Goal: Task Accomplishment & Management: Manage account settings

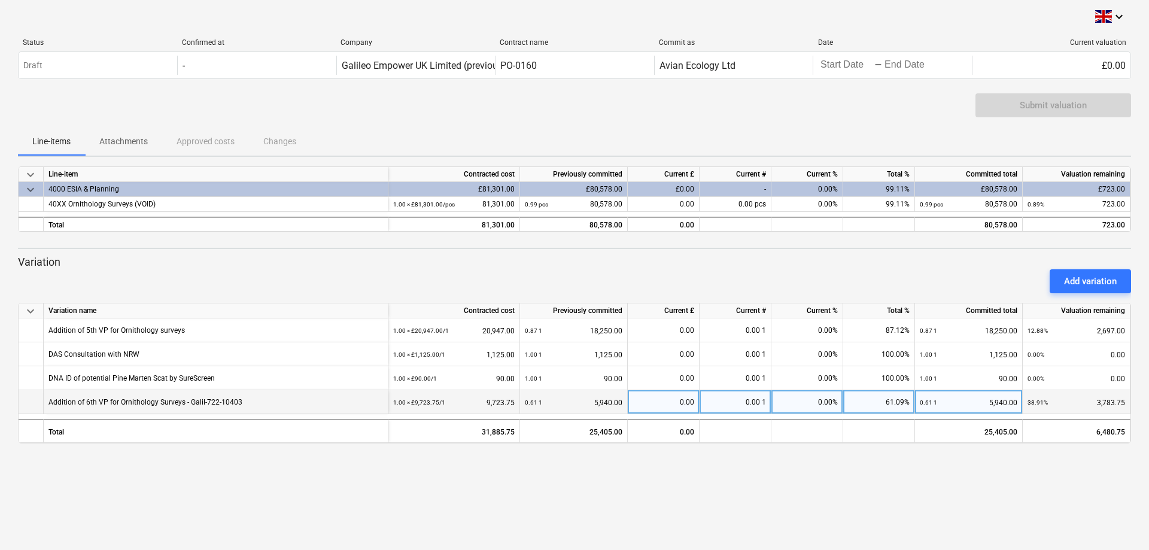
click at [664, 402] on div "0.00" at bounding box center [664, 402] width 62 height 24
type input "742.5"
click at [704, 490] on div "keyboard_arrow_down Status Confirmed at Company Contract name Commit as Date Cu…" at bounding box center [574, 275] width 1149 height 550
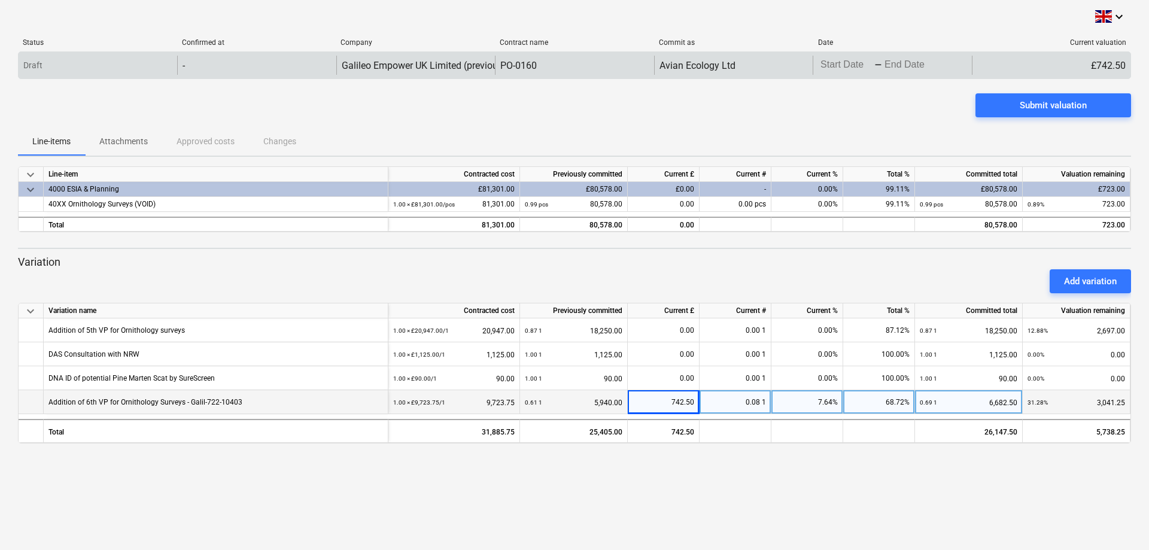
click at [859, 65] on body "keyboard_arrow_down Status Confirmed at Company Contract name Commit as Date Cu…" at bounding box center [574, 275] width 1149 height 550
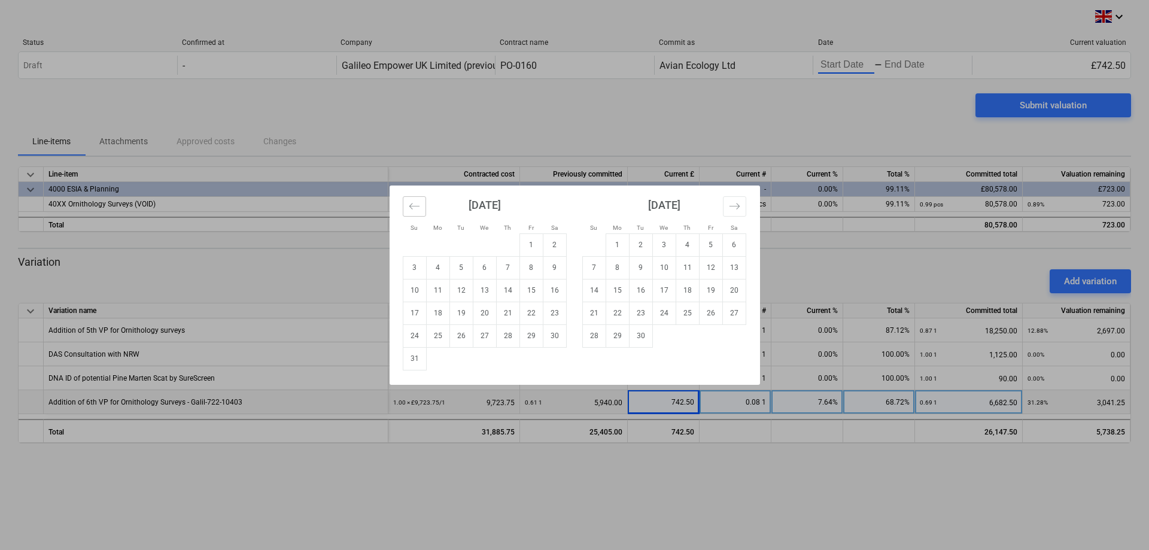
click at [405, 207] on button "Move backward to switch to the previous month." at bounding box center [414, 206] width 23 height 20
click at [457, 237] on td "1" at bounding box center [460, 244] width 23 height 23
type input "07/01/2025"
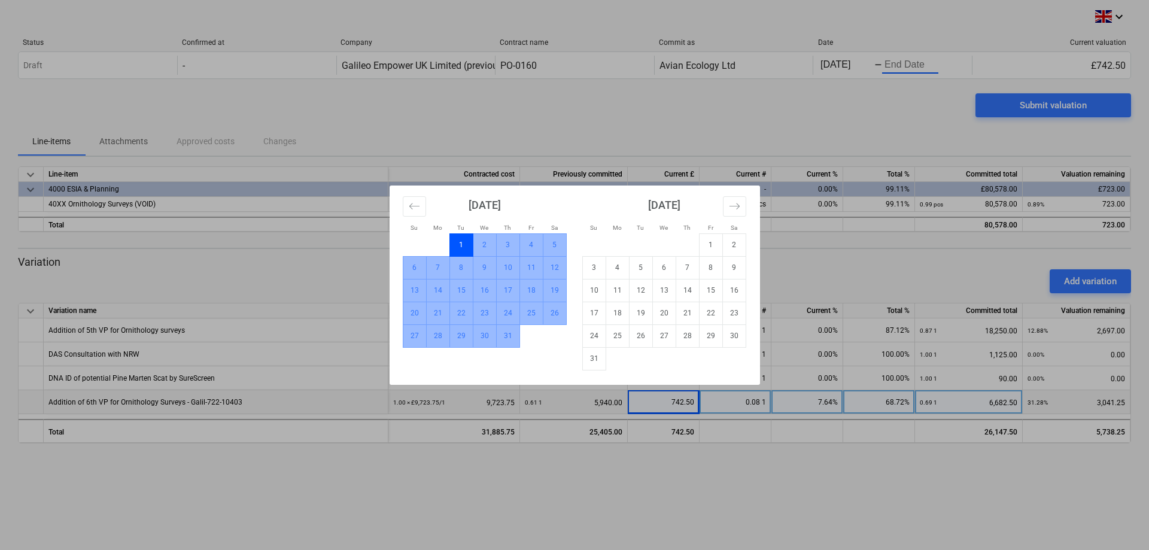
click at [505, 337] on td "31" at bounding box center [507, 335] width 23 height 23
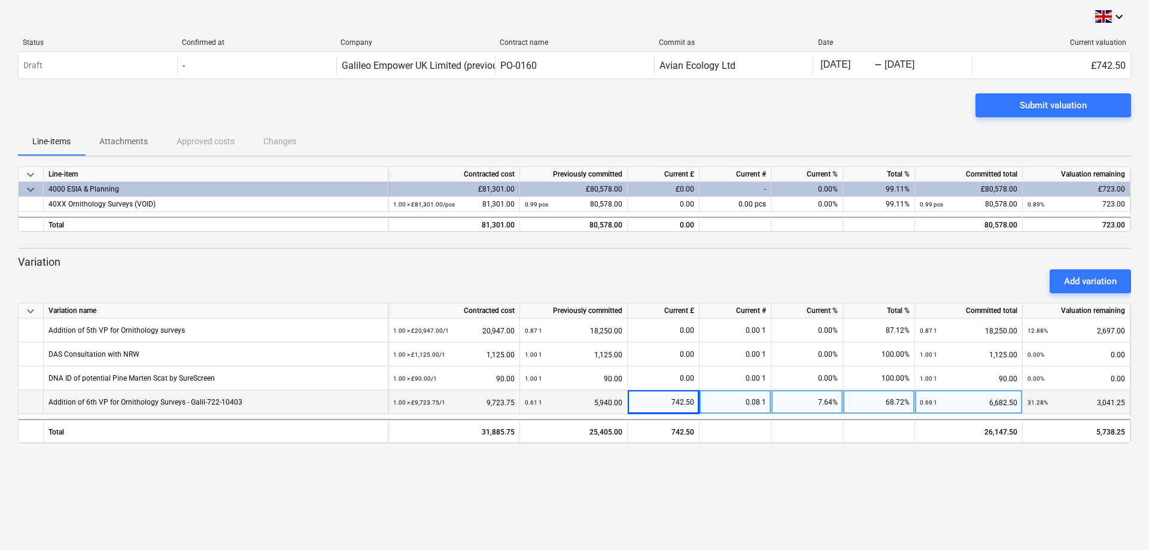
click at [886, 261] on p "Variation" at bounding box center [574, 262] width 1113 height 14
click at [1007, 107] on span "Submit valuation" at bounding box center [1053, 106] width 127 height 16
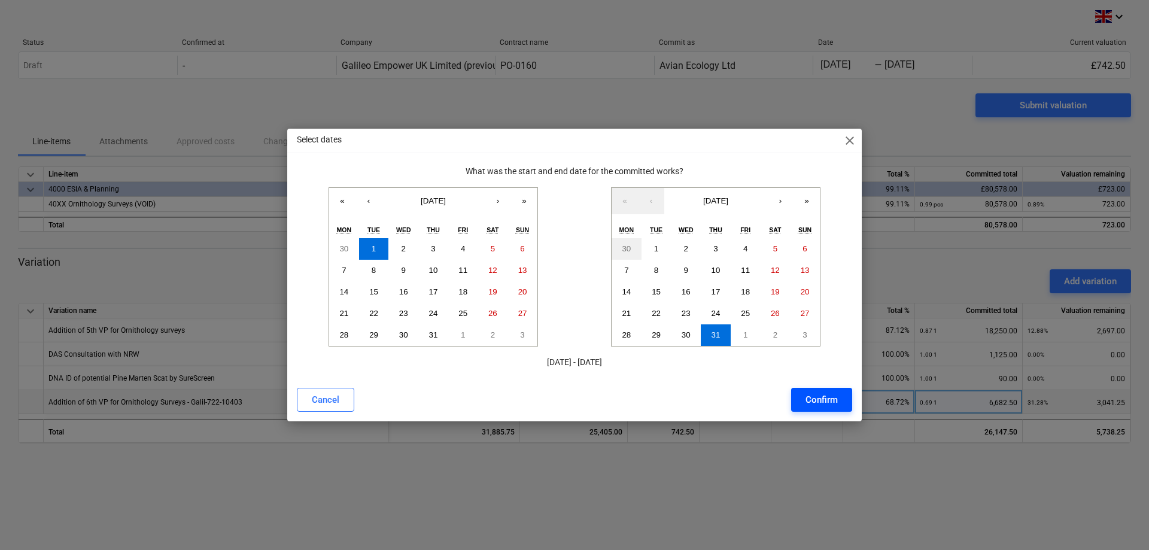
click at [824, 405] on div "Confirm" at bounding box center [822, 400] width 32 height 16
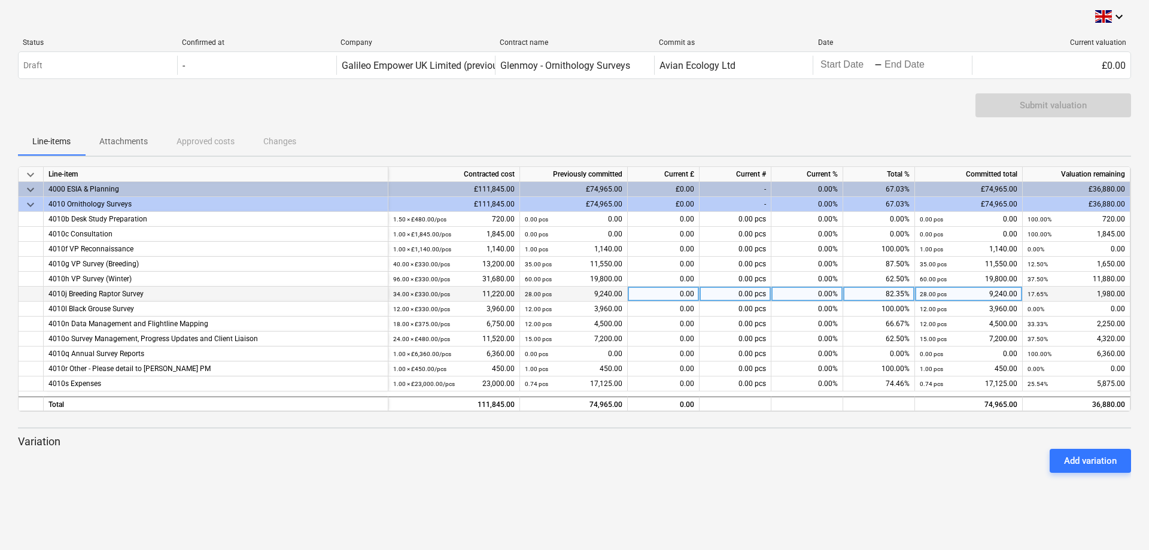
click at [659, 291] on div "0.00" at bounding box center [664, 294] width 72 height 15
click at [659, 291] on input at bounding box center [663, 294] width 71 height 14
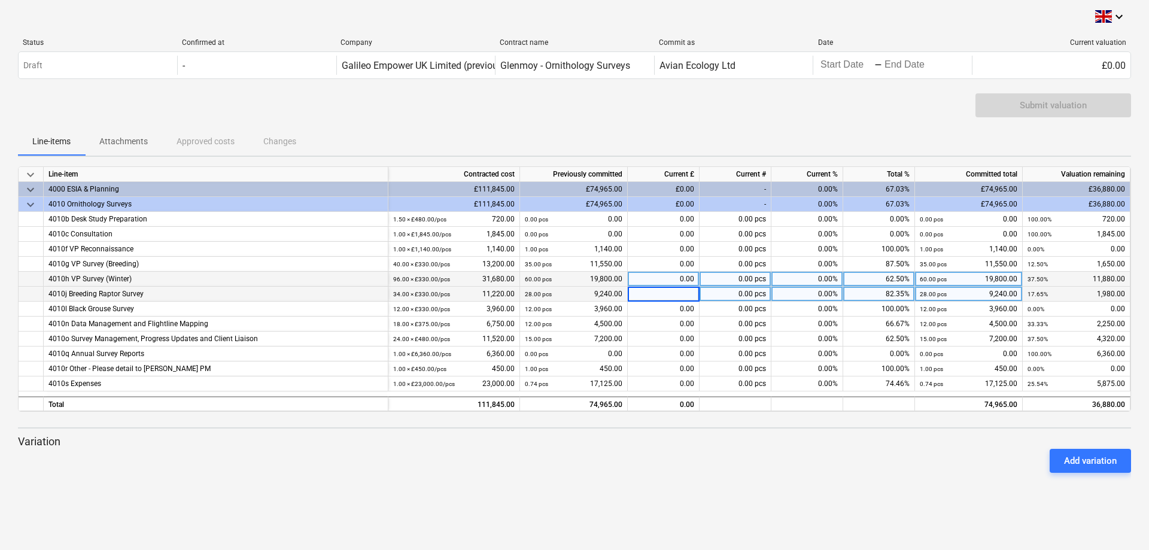
click at [665, 279] on div "0.00" at bounding box center [664, 279] width 72 height 15
type input "1320"
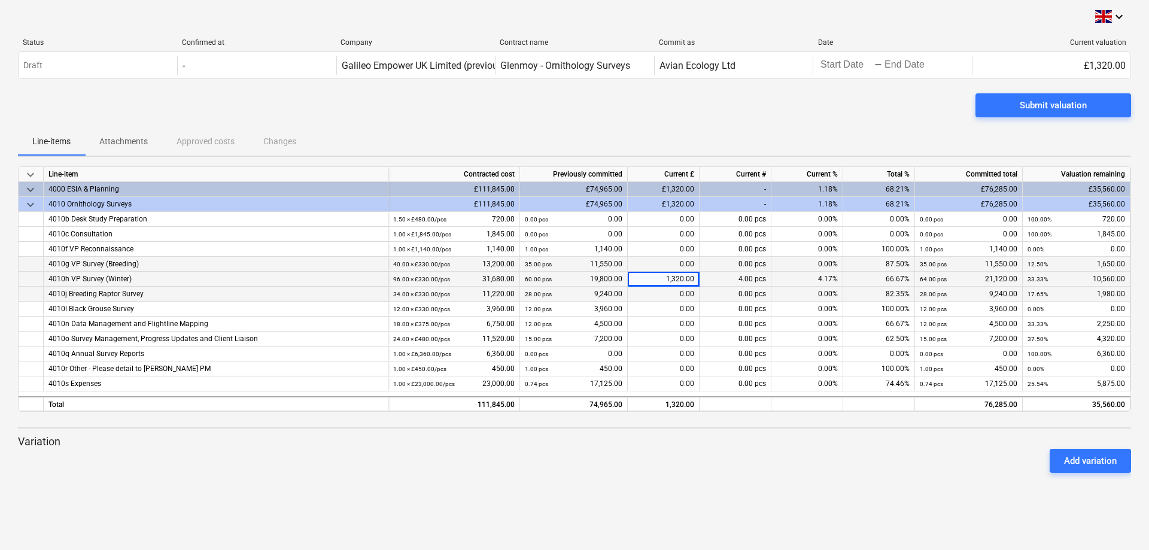
click at [668, 263] on div "0.00" at bounding box center [664, 264] width 72 height 15
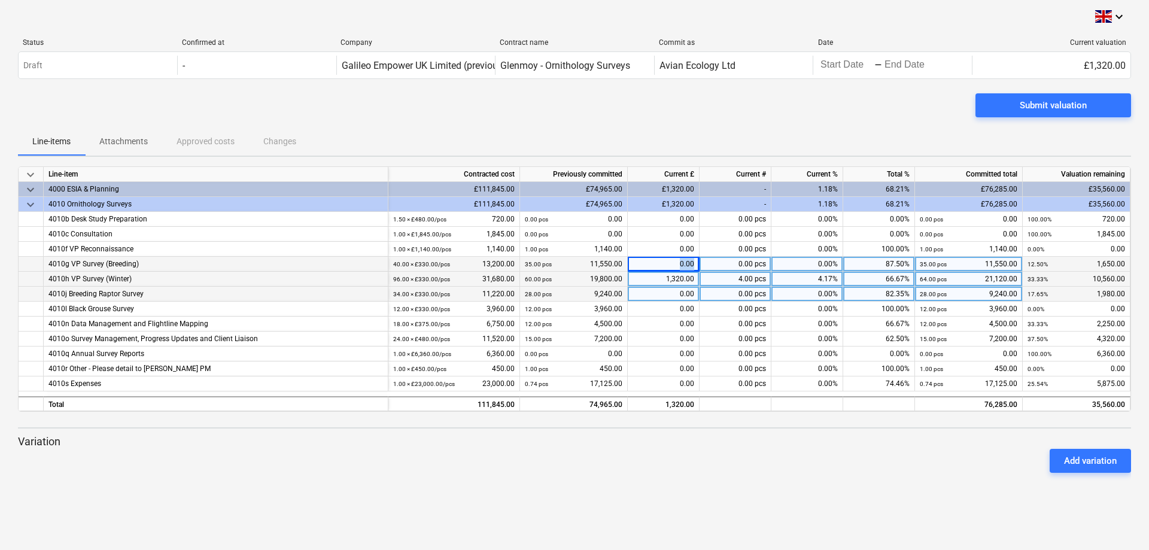
click at [668, 263] on div "0.00" at bounding box center [664, 264] width 72 height 15
type input "1650"
click at [661, 291] on div "0.00" at bounding box center [664, 294] width 72 height 15
click at [660, 294] on div "0.00" at bounding box center [664, 294] width 72 height 15
type input "660"
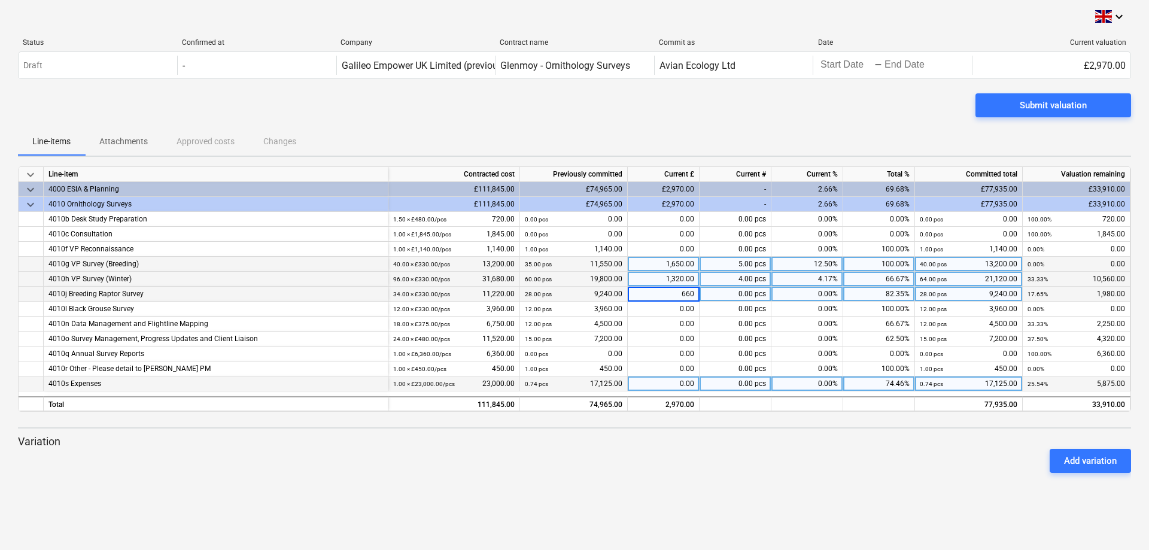
click at [649, 388] on div "0.00" at bounding box center [664, 383] width 72 height 15
click at [649, 379] on div "0.00" at bounding box center [664, 383] width 72 height 15
type input "1375"
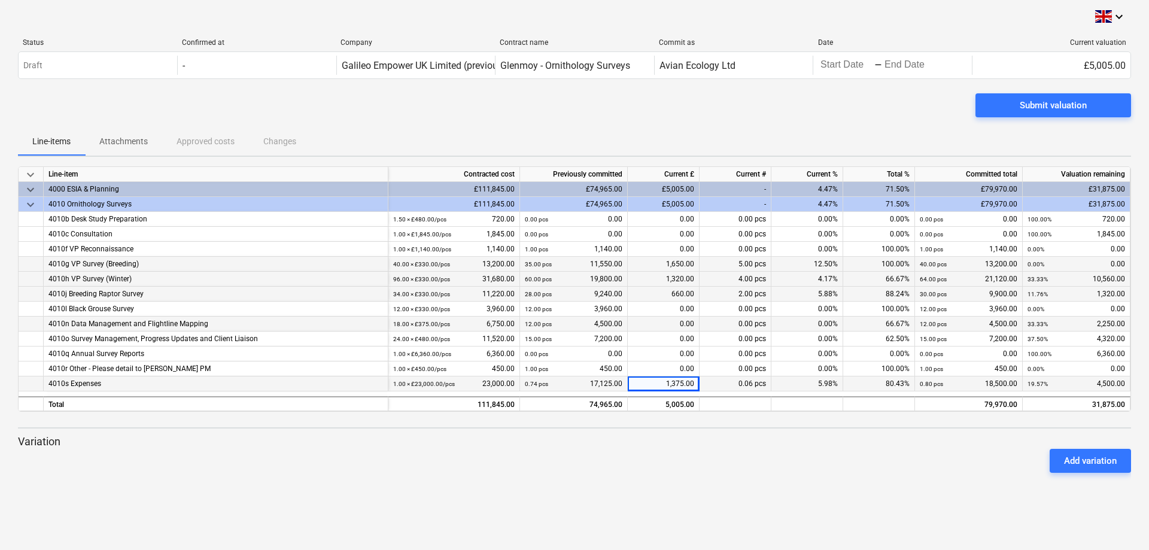
click at [649, 324] on div "0.00" at bounding box center [664, 324] width 72 height 15
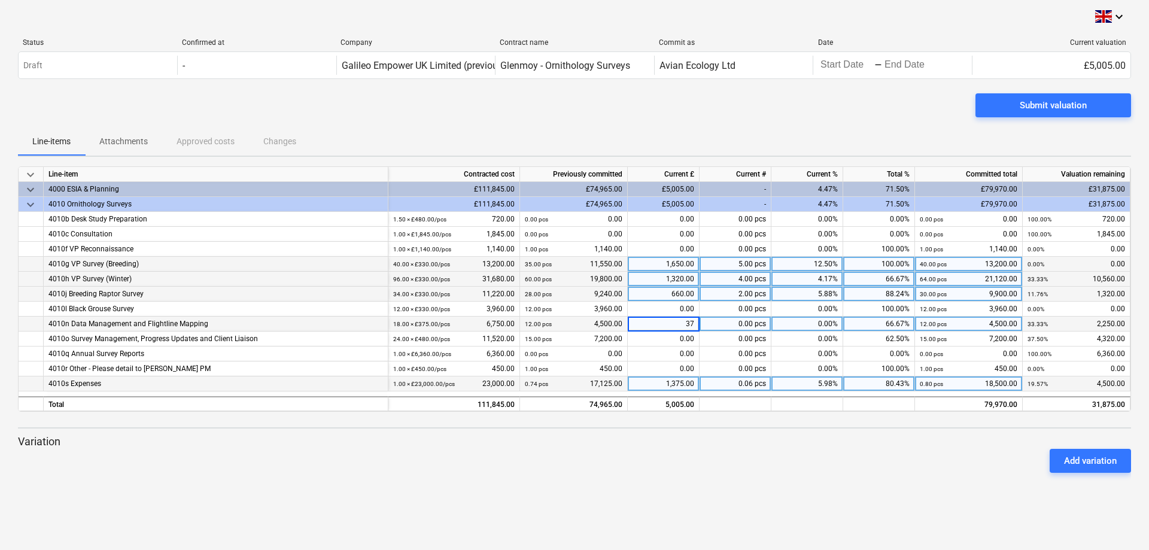
type input "375"
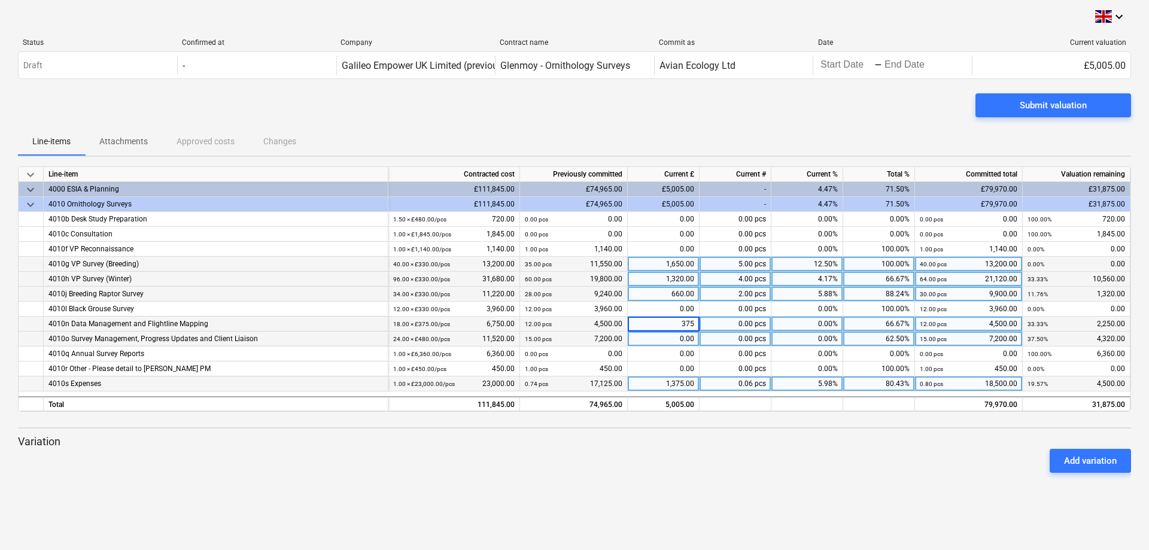
click at [647, 337] on div "0.00" at bounding box center [664, 339] width 72 height 15
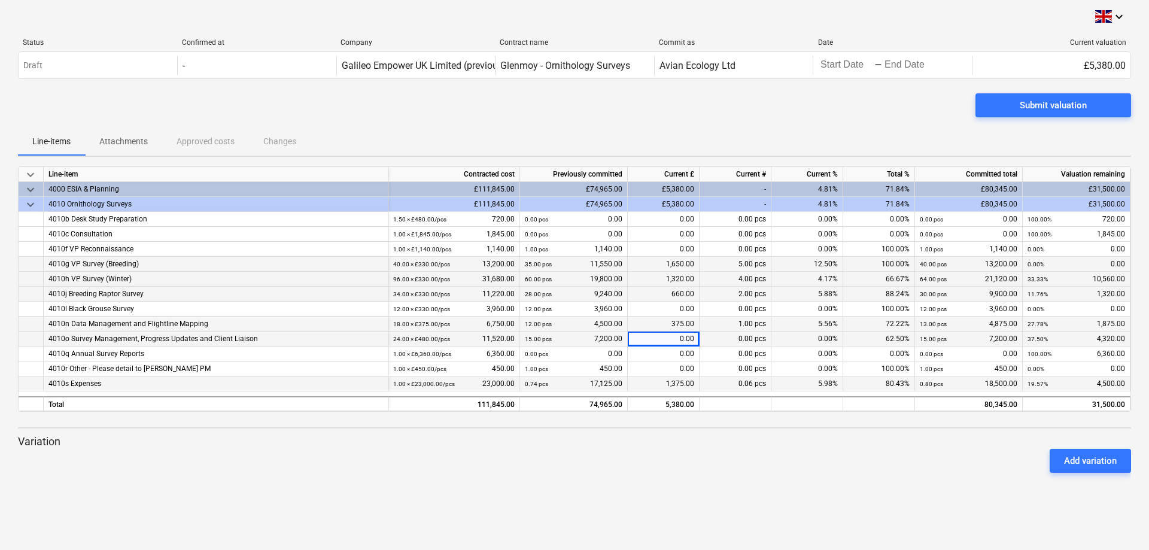
click at [651, 341] on div "0.00" at bounding box center [664, 339] width 72 height 15
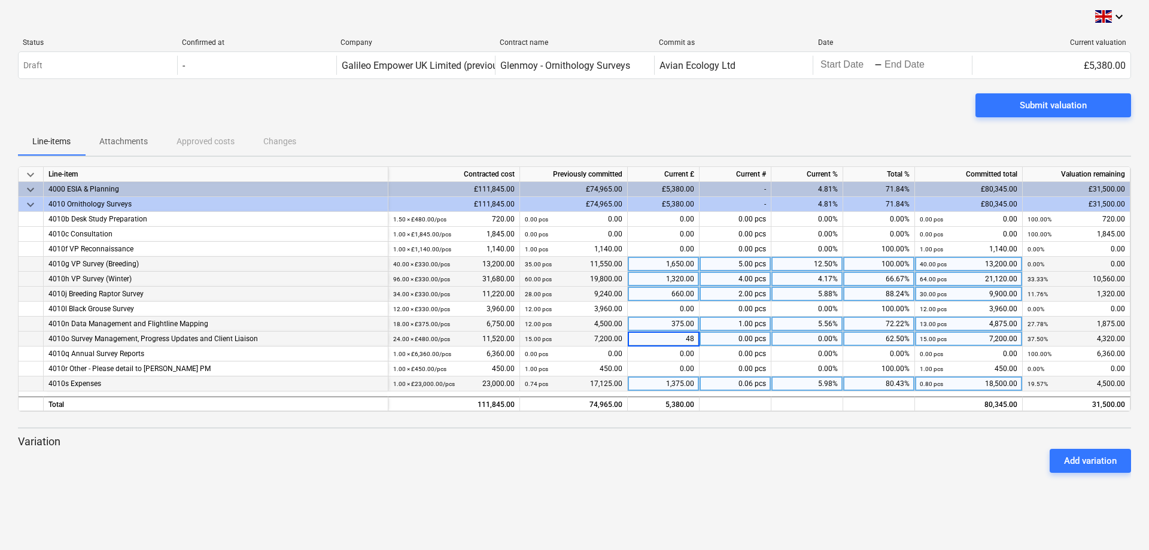
type input "480"
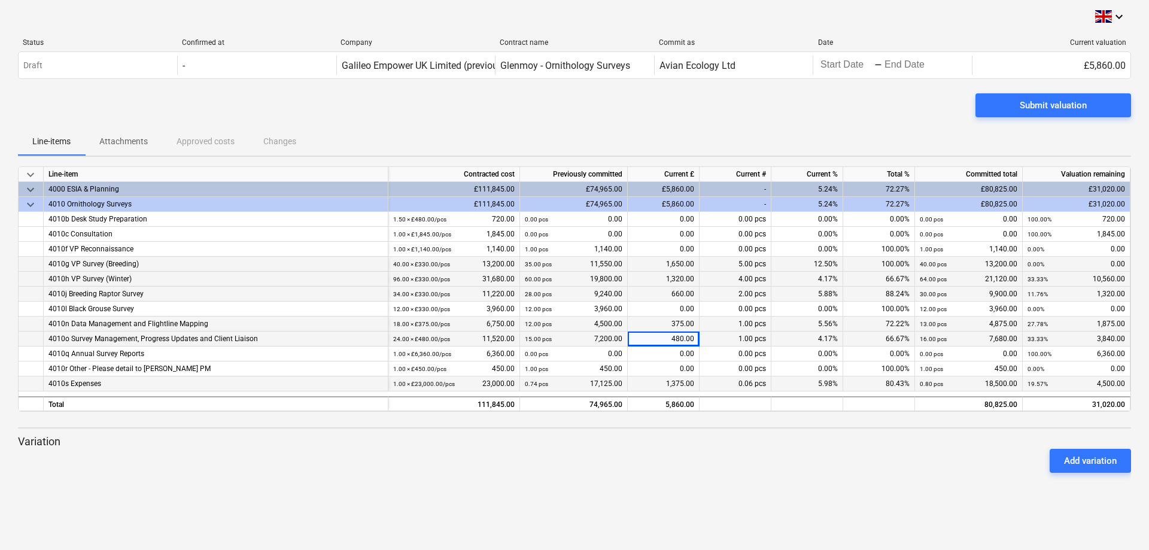
click at [621, 496] on div "keyboard_arrow_down Status Confirmed at Company Contract name Commit as Date Cu…" at bounding box center [574, 275] width 1149 height 550
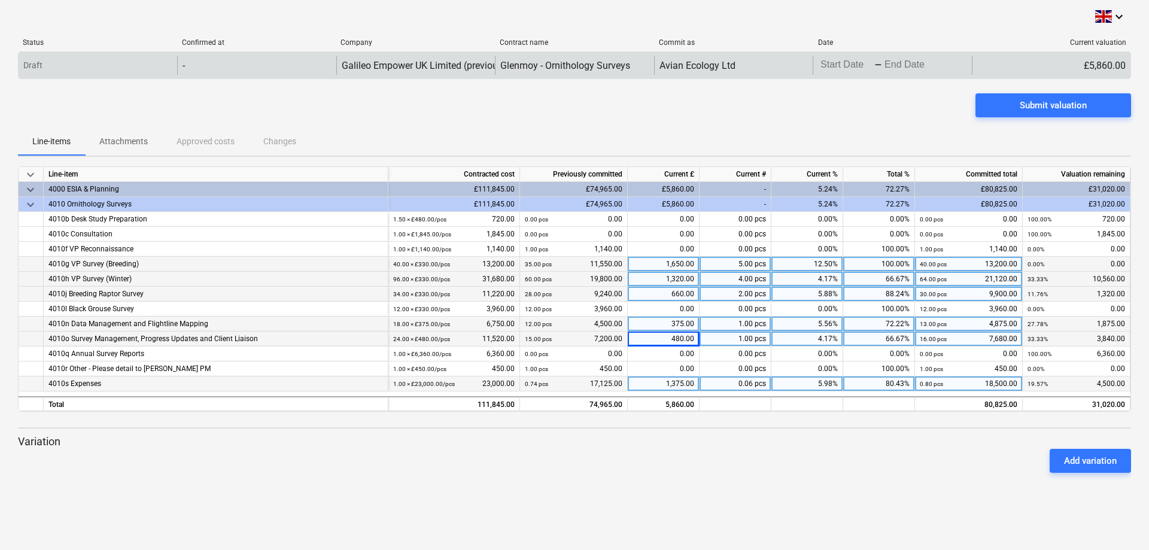
click at [867, 65] on body "keyboard_arrow_down Status Confirmed at Company Contract name Commit as Date Cu…" at bounding box center [574, 275] width 1149 height 550
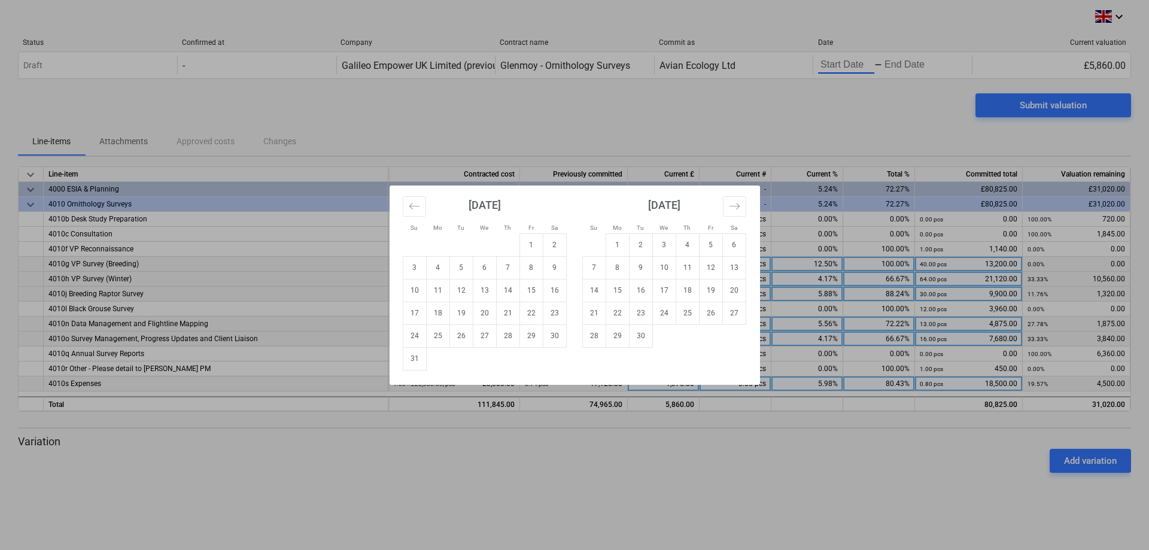
click at [430, 206] on div "August 2025" at bounding box center [485, 210] width 164 height 48
click at [420, 209] on icon "Move backward to switch to the previous month." at bounding box center [414, 205] width 11 height 11
click at [453, 242] on td "1" at bounding box center [460, 244] width 23 height 23
type input "07/01/2025"
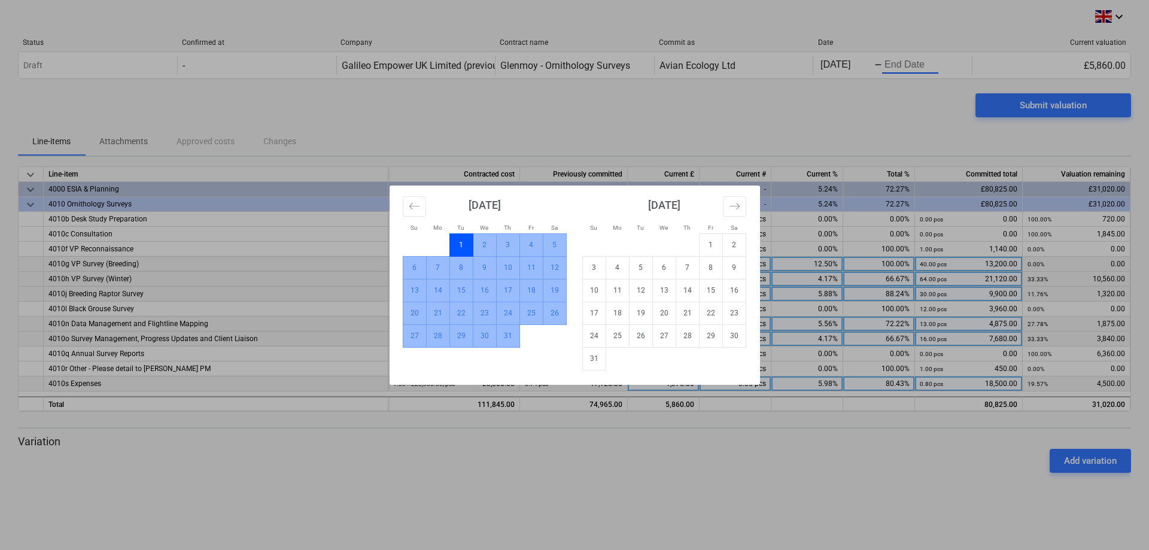
click at [501, 338] on td "31" at bounding box center [507, 335] width 23 height 23
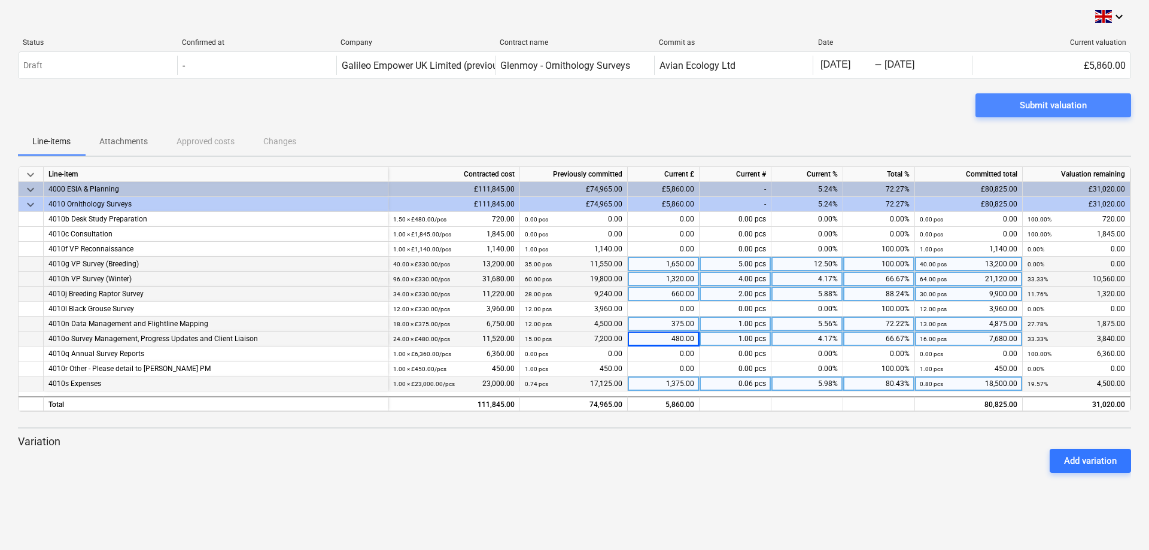
click at [1059, 103] on div "Submit valuation" at bounding box center [1053, 106] width 67 height 16
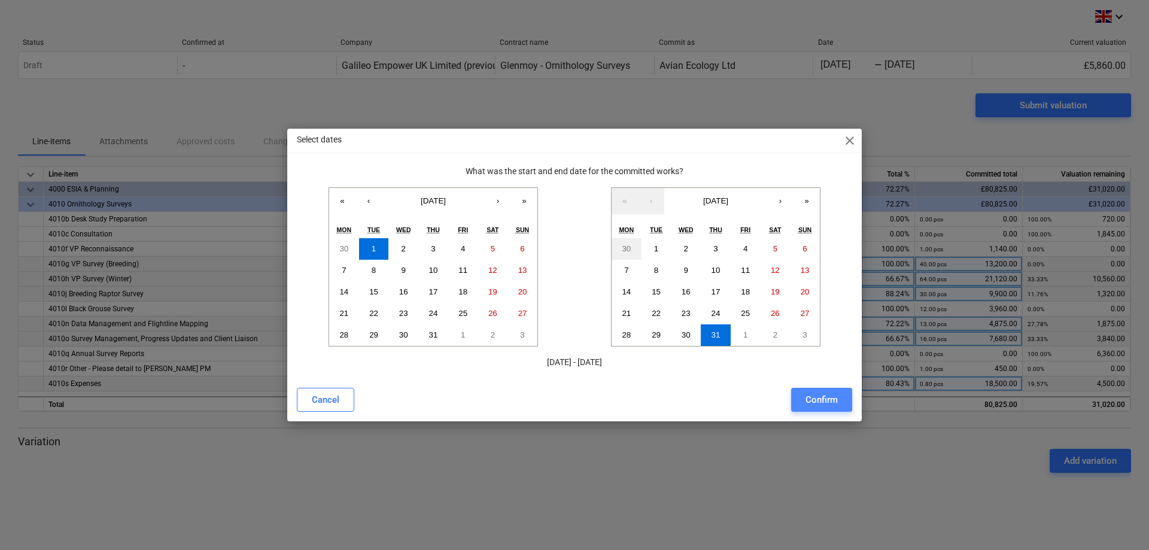
click at [812, 401] on div "Confirm" at bounding box center [822, 400] width 32 height 16
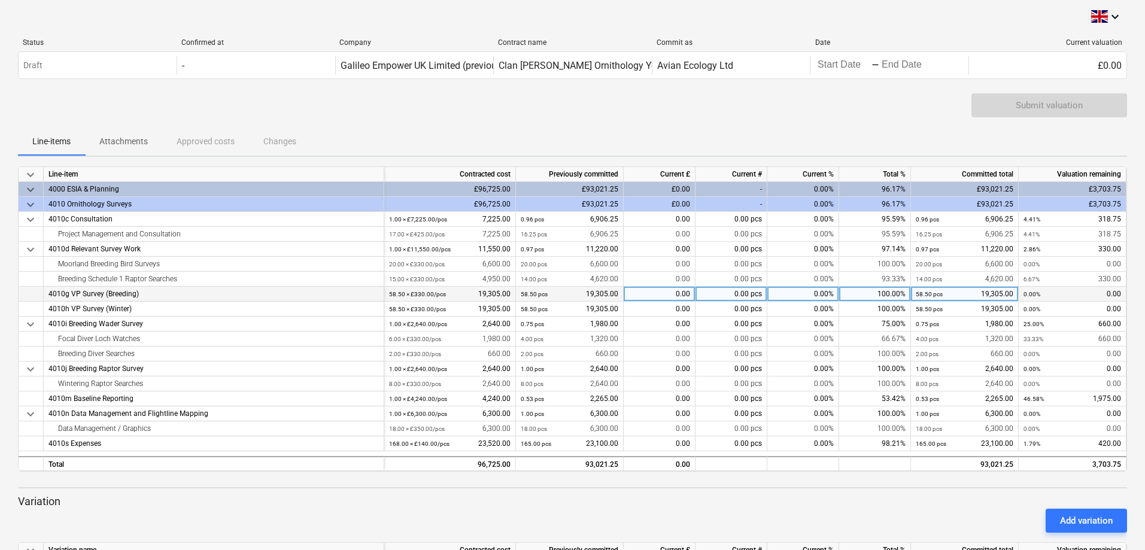
click at [654, 291] on div "0.00" at bounding box center [660, 294] width 72 height 15
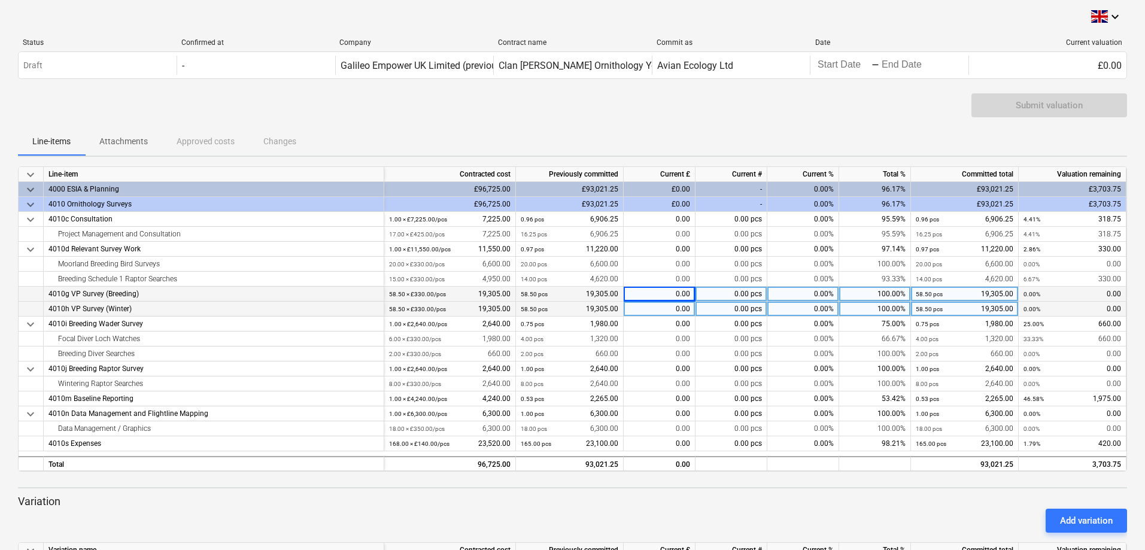
click at [658, 311] on div "0.00" at bounding box center [660, 309] width 72 height 15
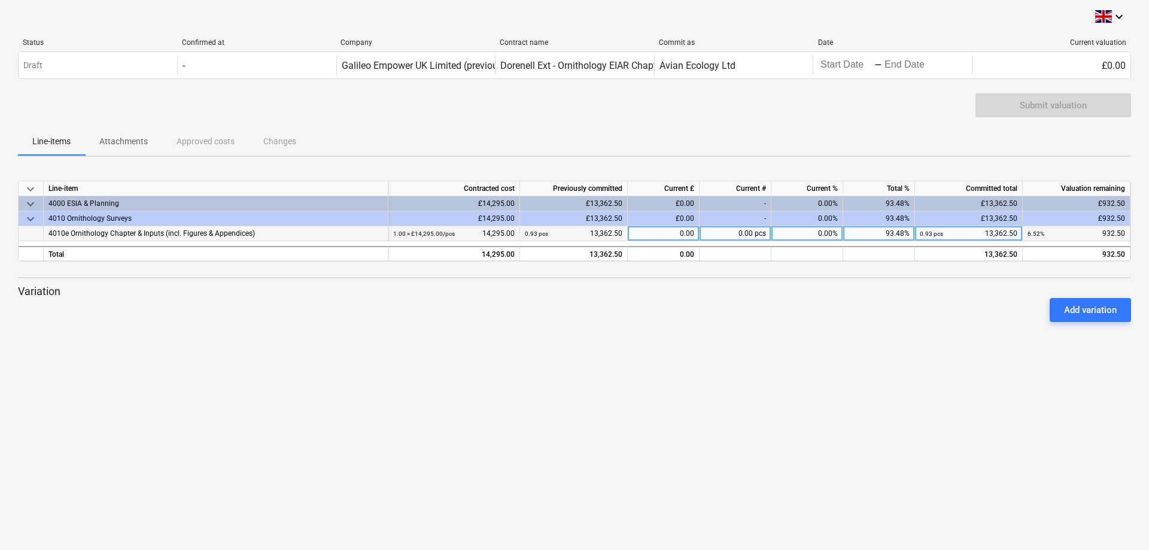
click at [661, 233] on div "0.00" at bounding box center [664, 233] width 72 height 15
type input "932.50"
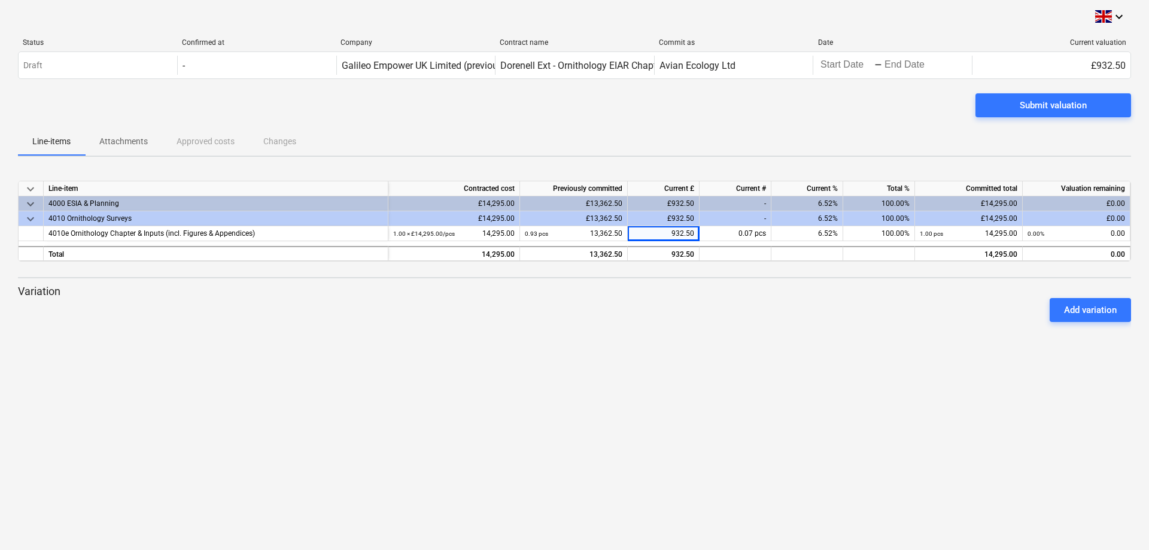
click at [801, 393] on div "keyboard_arrow_down Status Confirmed at Company Contract name Commit as Date Cu…" at bounding box center [574, 275] width 1149 height 550
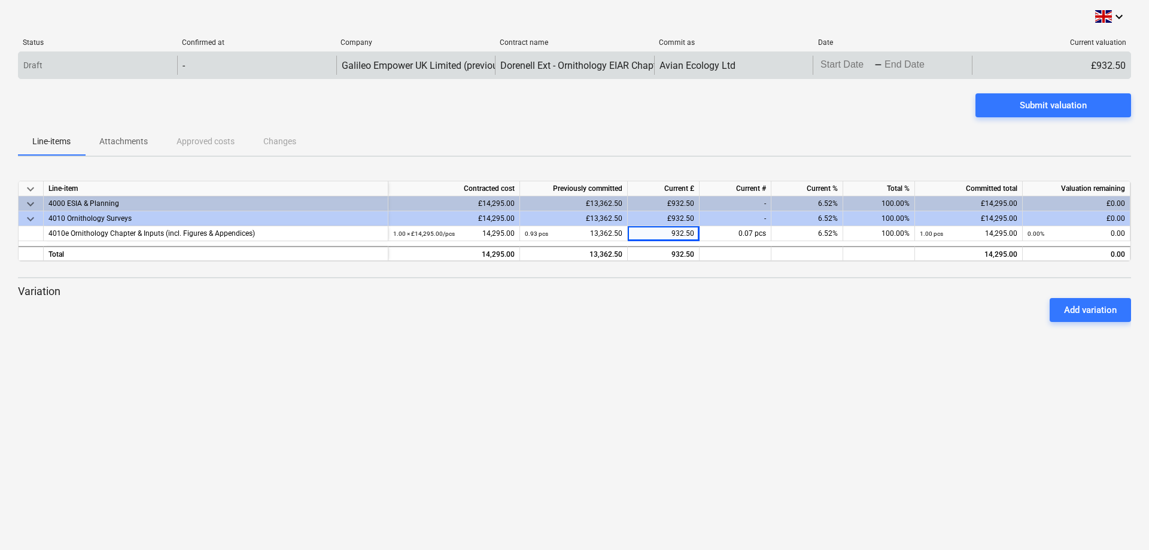
click at [876, 62] on div "-" at bounding box center [878, 65] width 8 height 7
click at [863, 65] on body "keyboard_arrow_down Status Confirmed at Company Contract name Commit as Date Cu…" at bounding box center [574, 275] width 1149 height 550
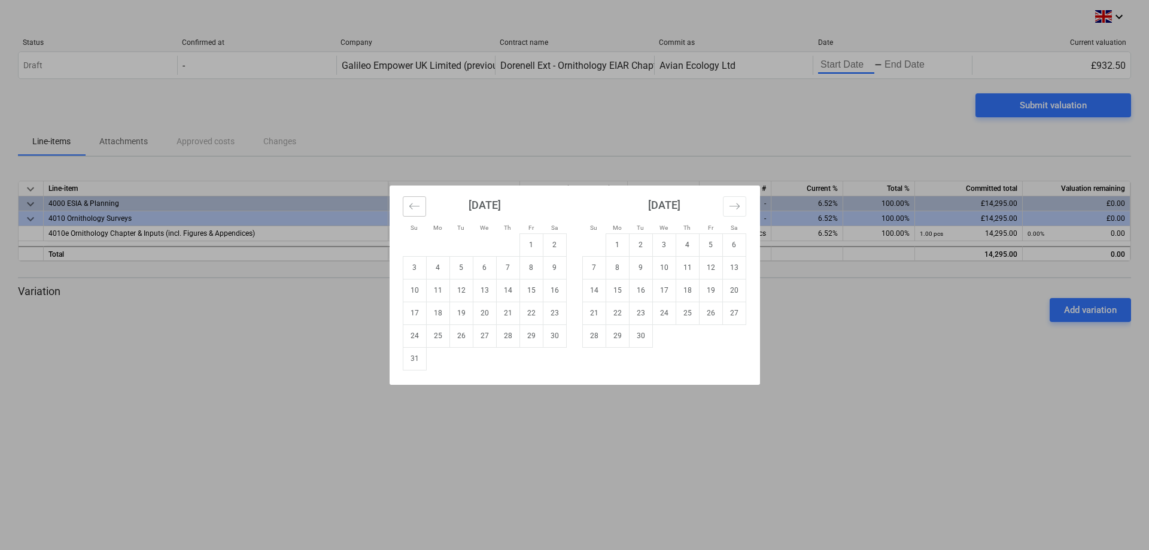
click at [419, 200] on icon "Move backward to switch to the previous month." at bounding box center [414, 205] width 11 height 11
click at [464, 241] on td "1" at bounding box center [460, 244] width 23 height 23
type input "07/01/2025"
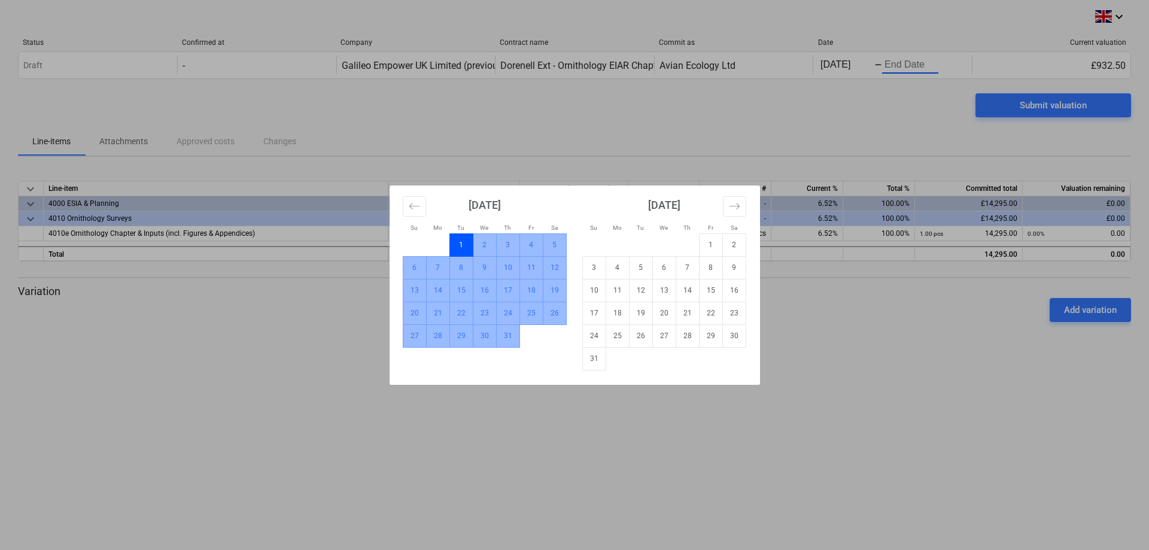
click at [511, 339] on td "31" at bounding box center [507, 335] width 23 height 23
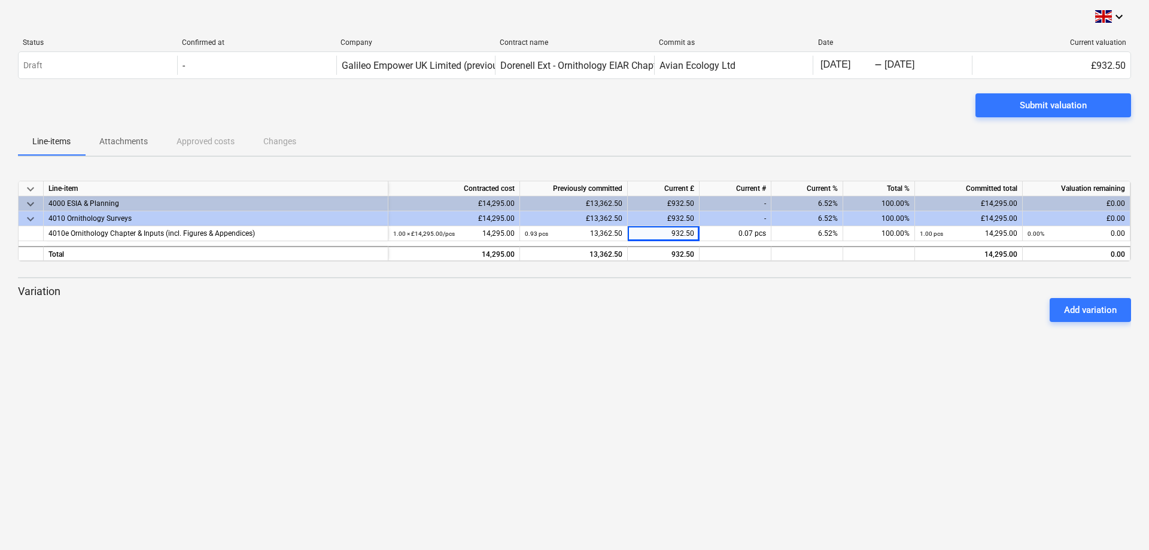
click at [845, 409] on div "keyboard_arrow_down Status Confirmed at Company Contract name Commit as Date Cu…" at bounding box center [574, 275] width 1149 height 550
click at [1003, 102] on span "Submit valuation" at bounding box center [1053, 106] width 127 height 16
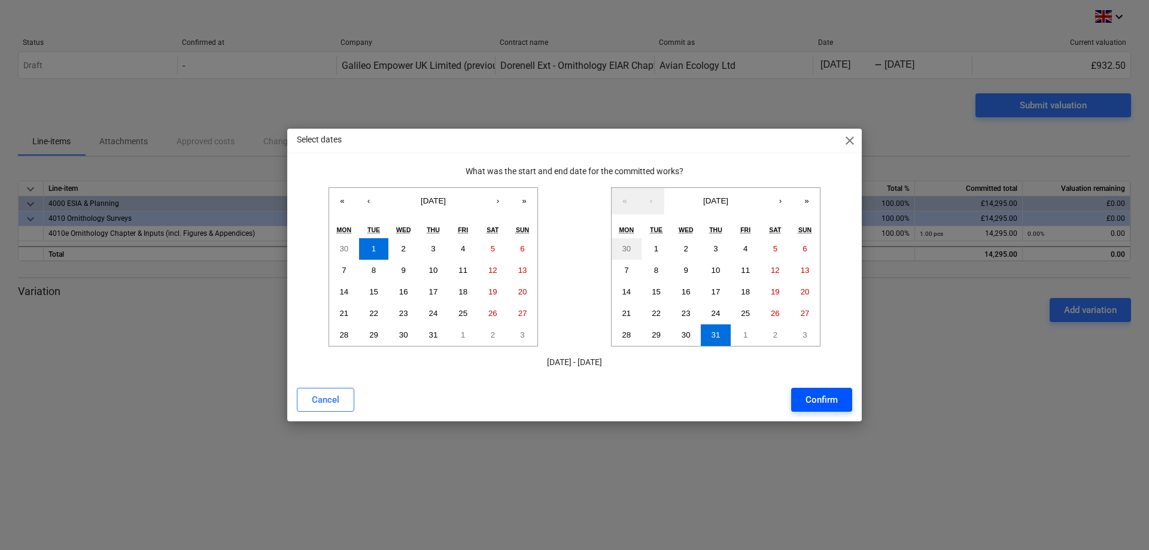
click at [828, 403] on div "Confirm" at bounding box center [822, 400] width 32 height 16
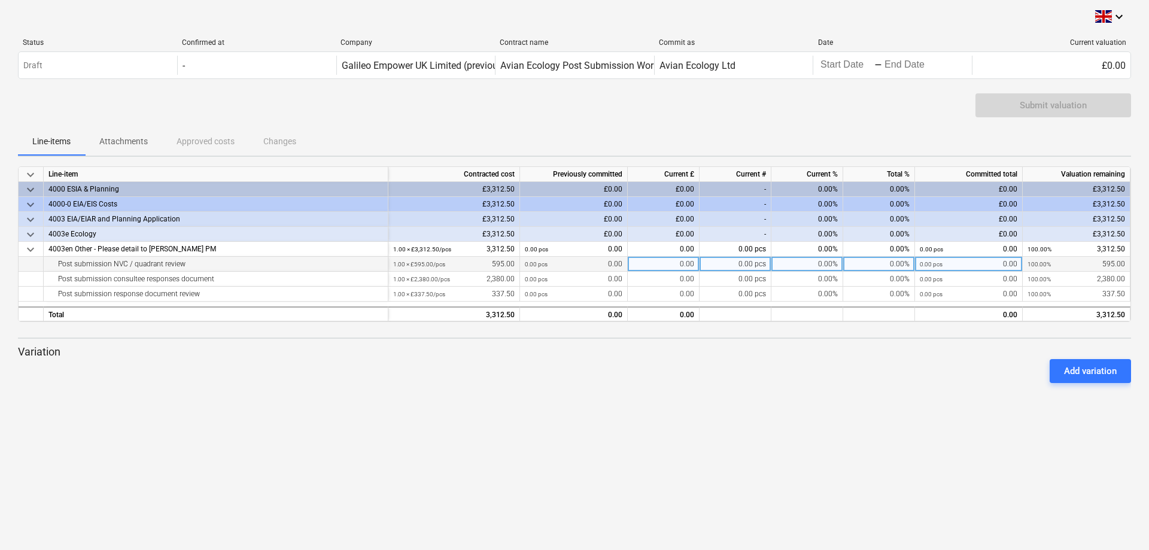
click at [654, 266] on div "0.00" at bounding box center [664, 264] width 72 height 15
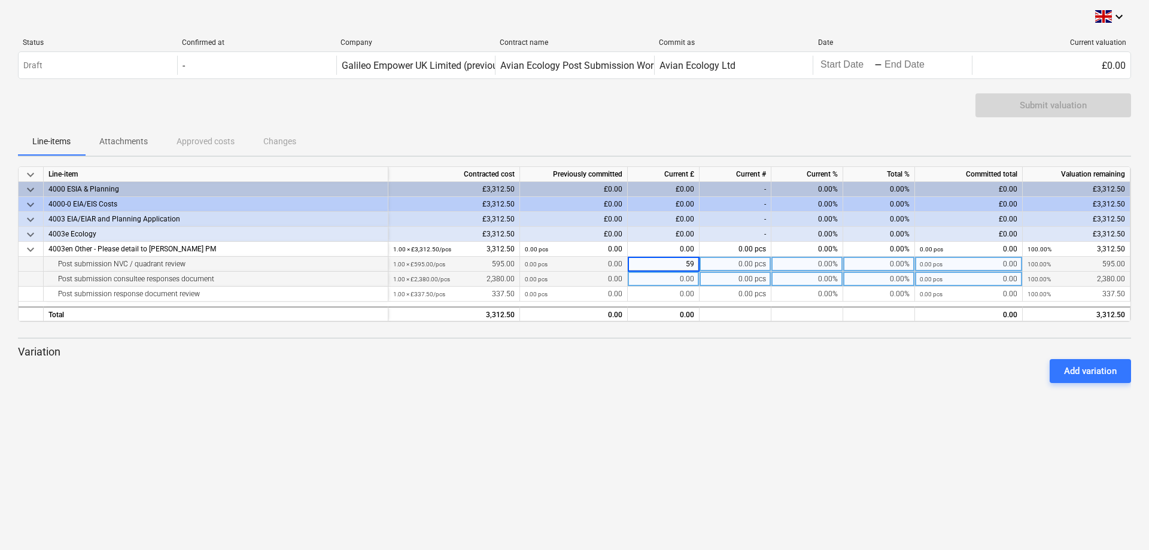
type input "595"
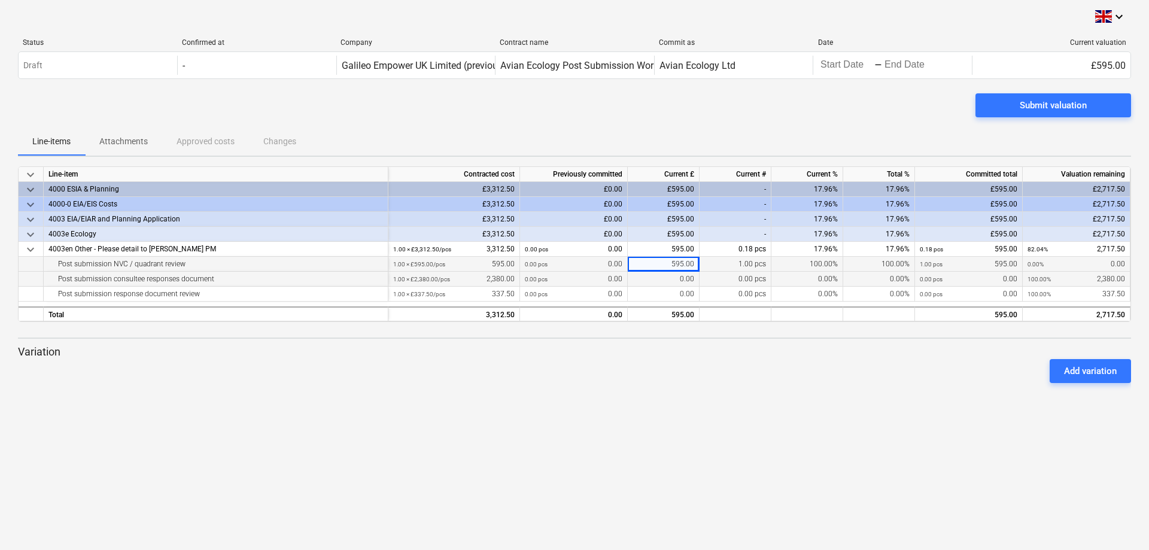
click at [676, 281] on div "0.00" at bounding box center [664, 279] width 72 height 15
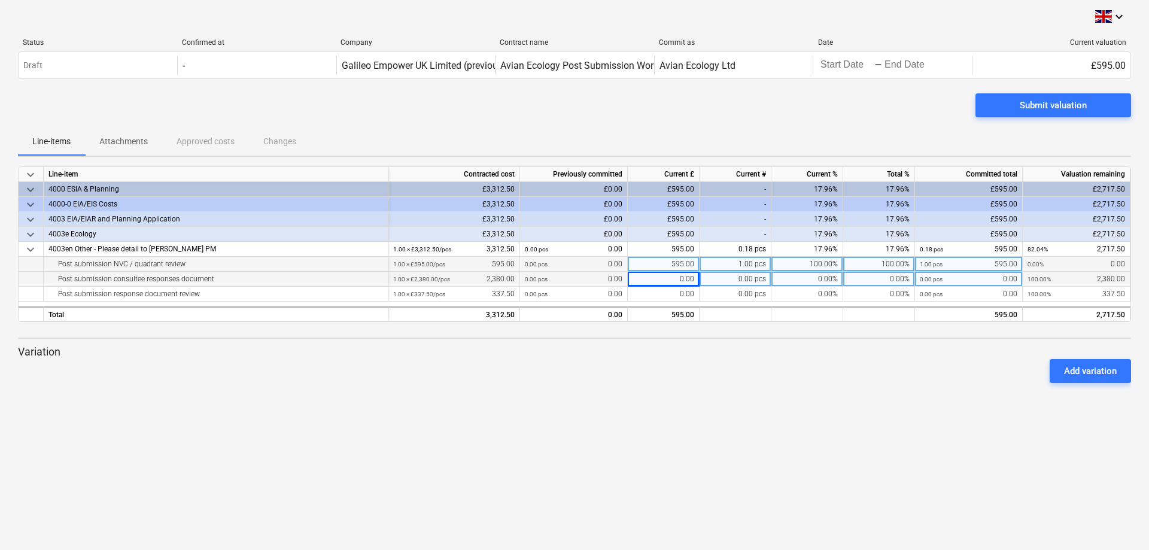
click at [667, 279] on div "0.00" at bounding box center [664, 279] width 72 height 15
type input "2380"
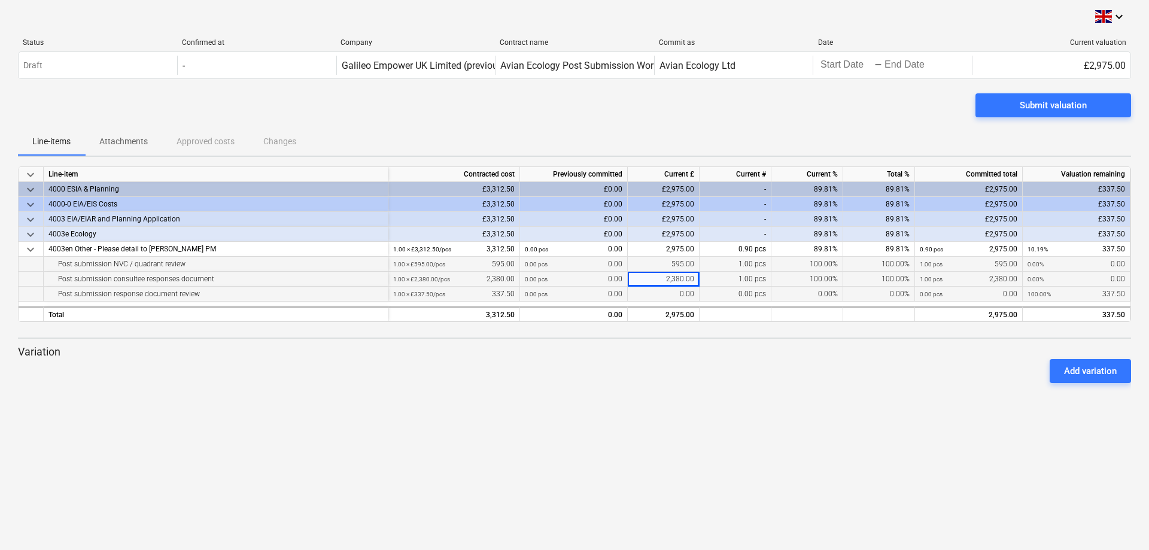
click at [657, 296] on div "0.00" at bounding box center [664, 294] width 72 height 15
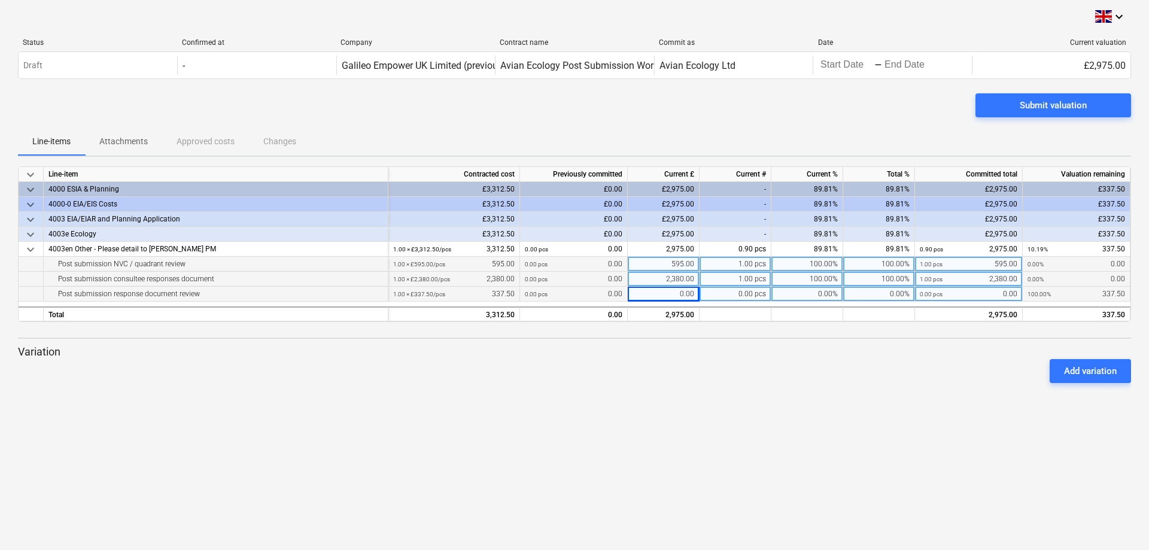
click at [657, 296] on div "0.00" at bounding box center [664, 294] width 72 height 15
type input "337.5"
click at [687, 411] on div "keyboard_arrow_down Status Confirmed at Company Contract name Commit as Date Cu…" at bounding box center [574, 275] width 1149 height 550
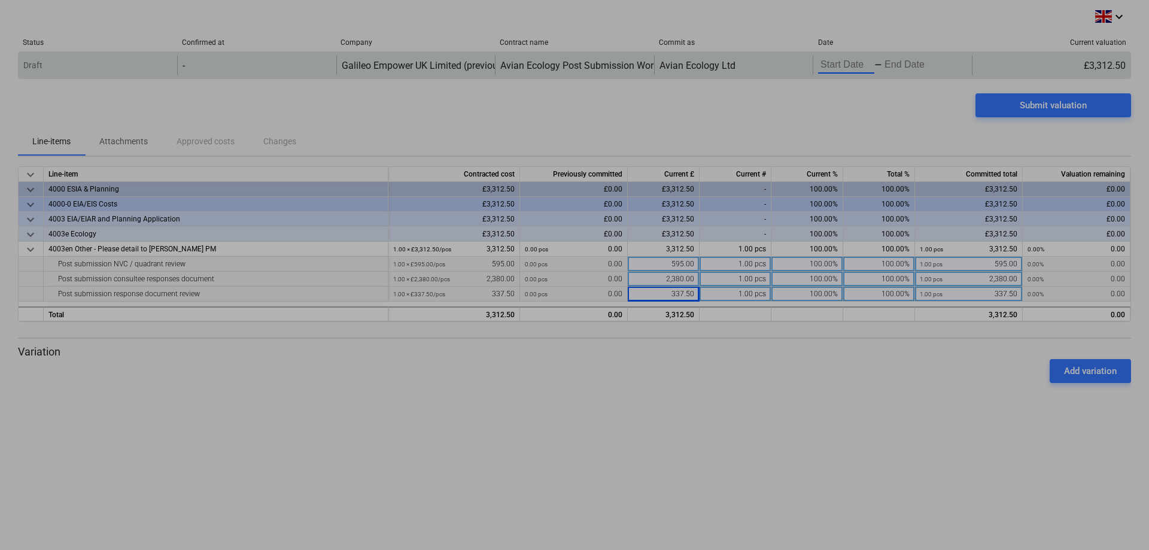
click at [849, 63] on body "keyboard_arrow_down Status Confirmed at Company Contract name Commit as Date Cu…" at bounding box center [574, 275] width 1149 height 550
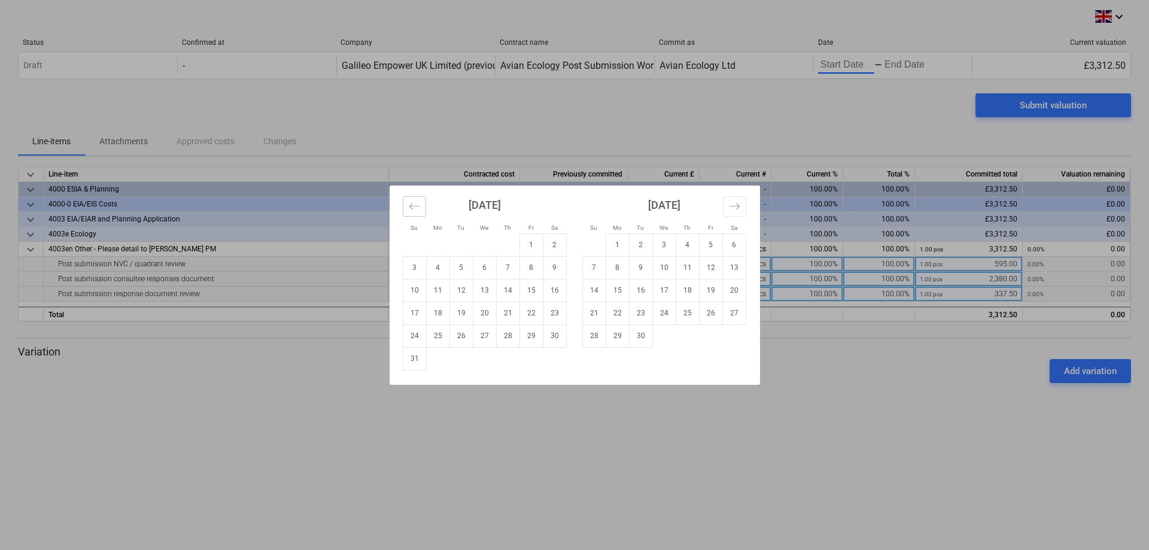
click at [410, 201] on icon "Move backward to switch to the previous month." at bounding box center [414, 205] width 11 height 11
click at [466, 242] on td "1" at bounding box center [460, 244] width 23 height 23
type input "[DATE]"
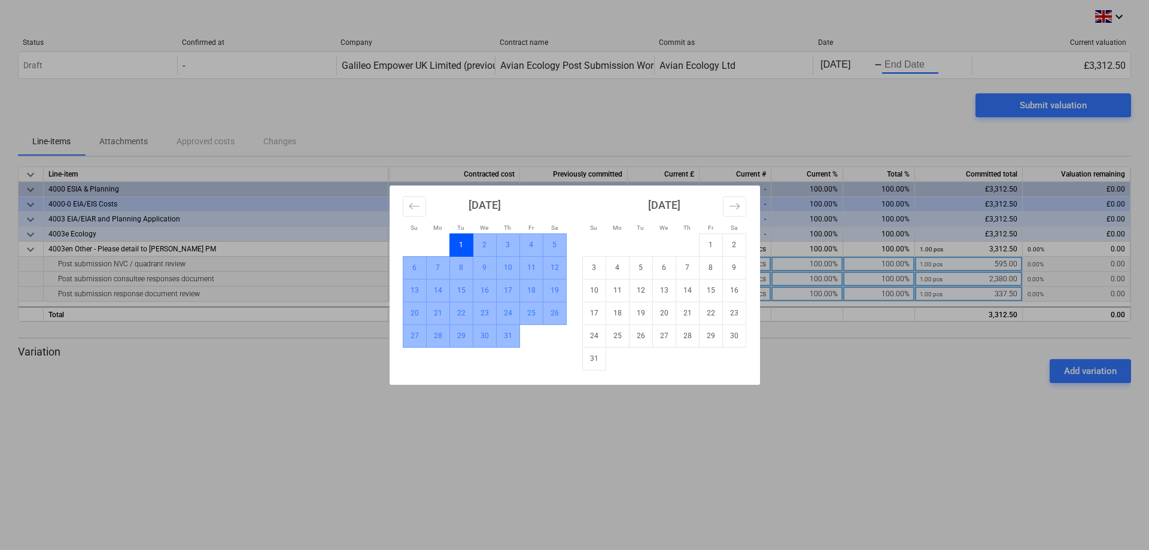
click at [508, 333] on td "31" at bounding box center [507, 335] width 23 height 23
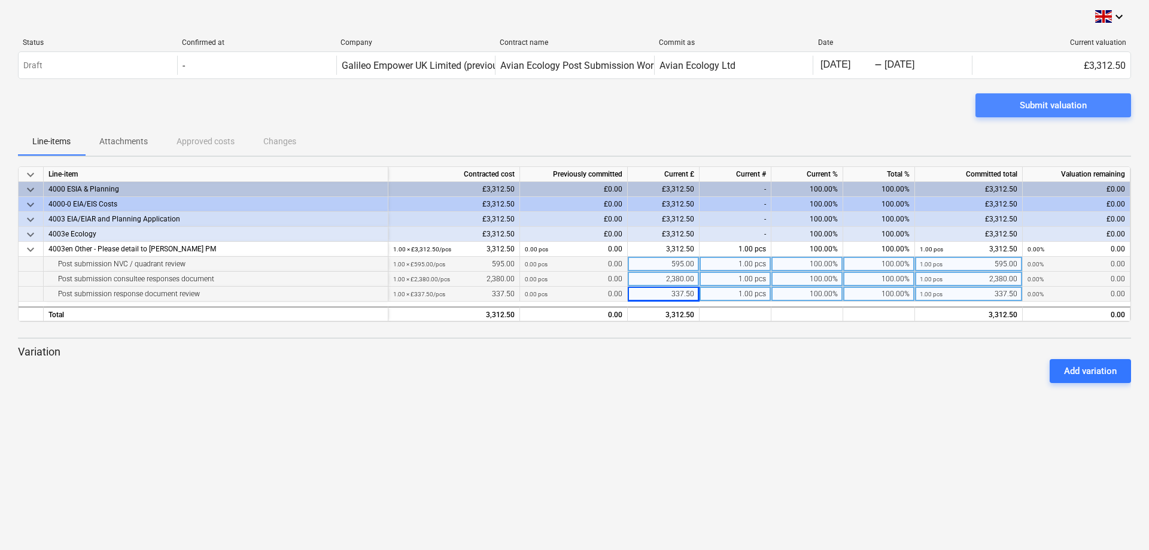
click at [1010, 101] on span "Submit valuation" at bounding box center [1053, 106] width 127 height 16
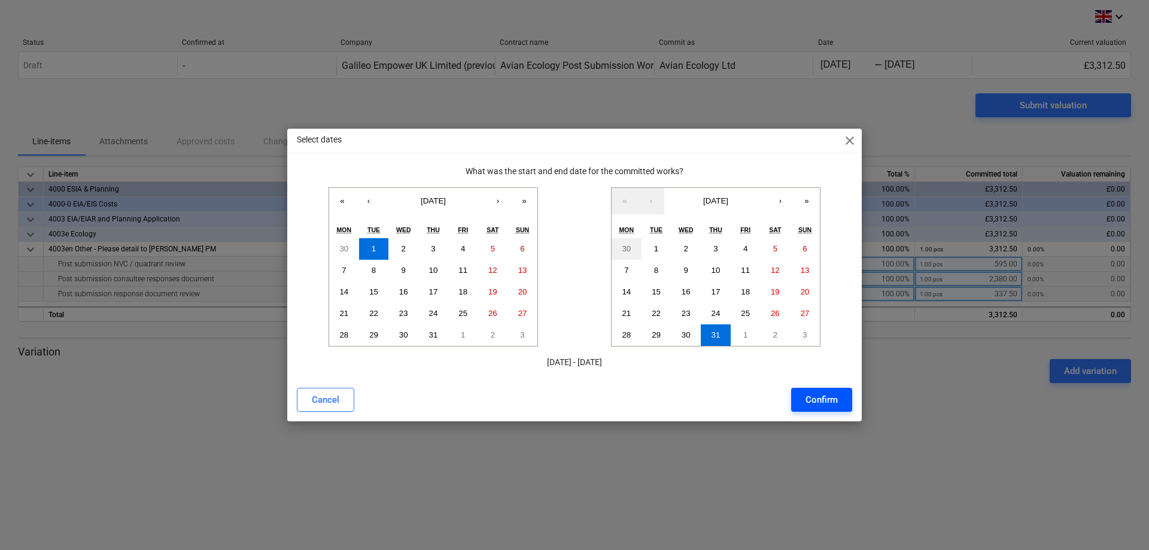
click at [816, 402] on div "Confirm" at bounding box center [822, 400] width 32 height 16
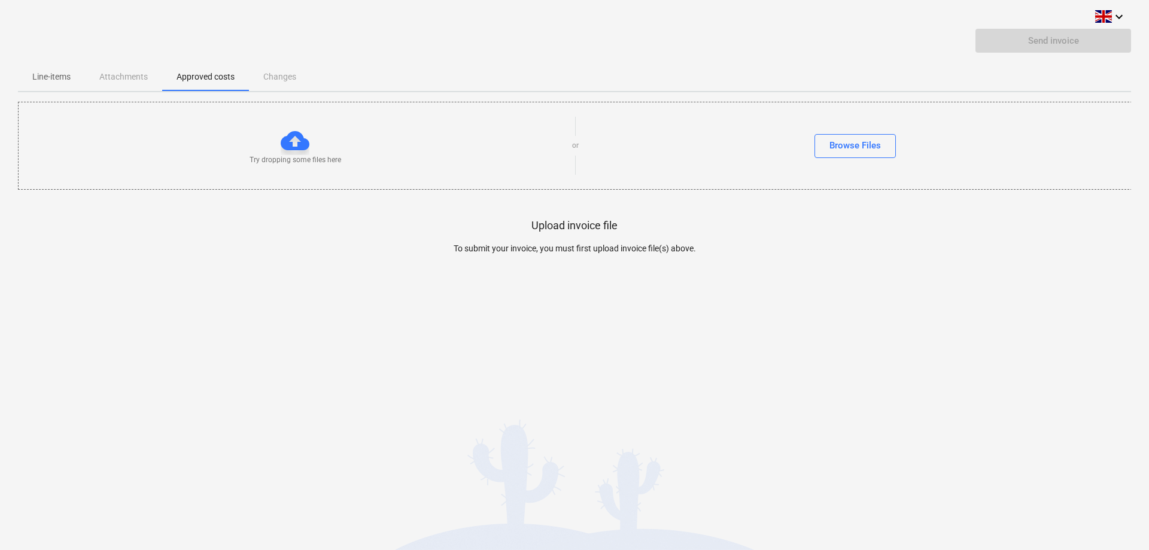
click at [60, 83] on span "Line-items" at bounding box center [51, 77] width 67 height 20
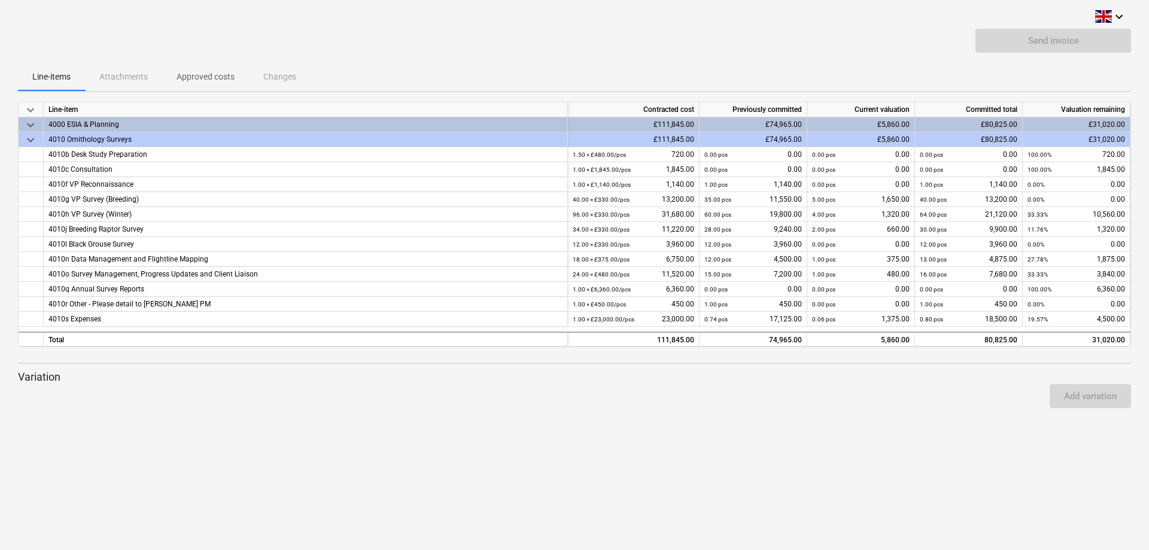
click at [207, 85] on span "Approved costs" at bounding box center [205, 77] width 87 height 20
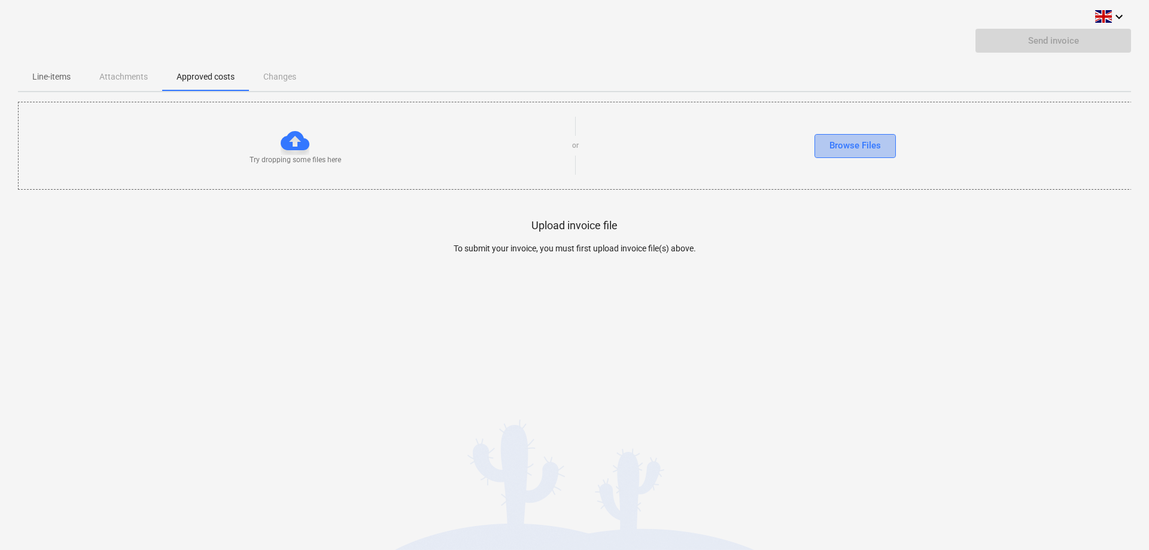
click at [851, 153] on div "Browse Files" at bounding box center [855, 146] width 51 height 16
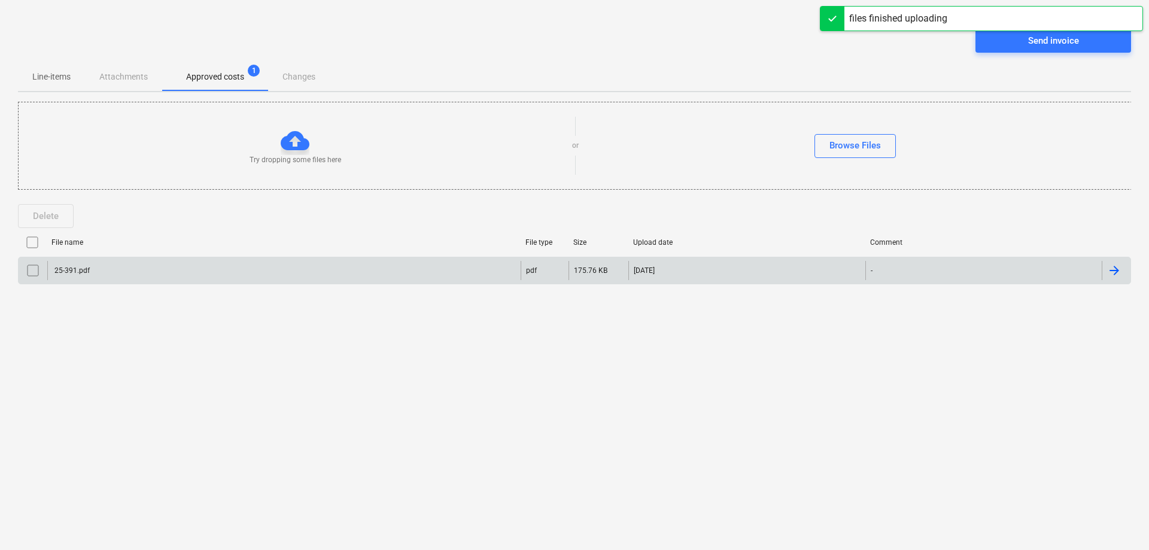
click at [96, 270] on div "25-391.pdf" at bounding box center [283, 270] width 473 height 19
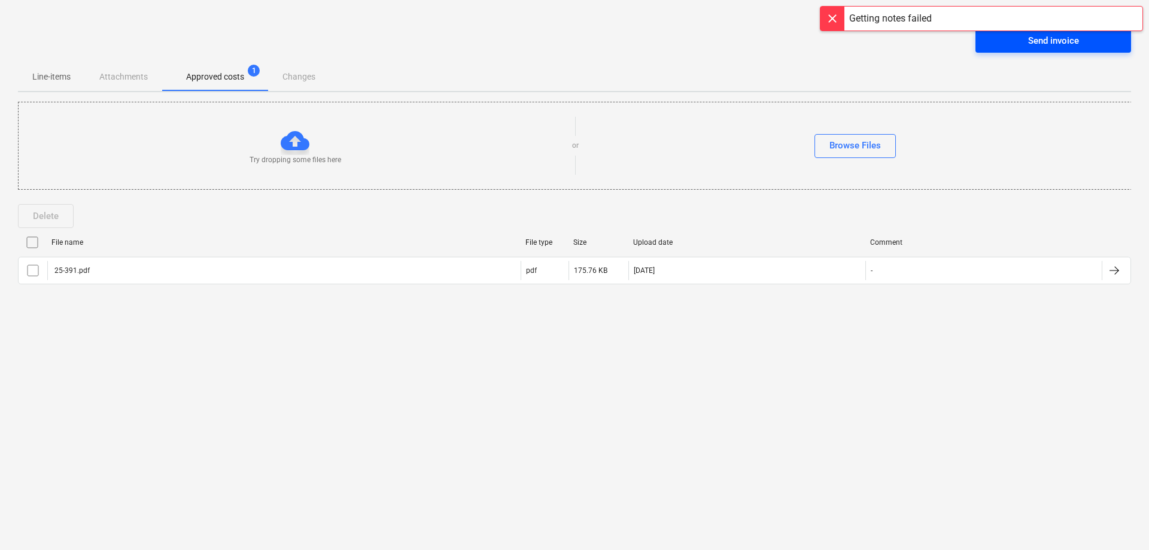
click at [1030, 48] on div "Send invoice" at bounding box center [1053, 41] width 51 height 16
